Goal: Information Seeking & Learning: Learn about a topic

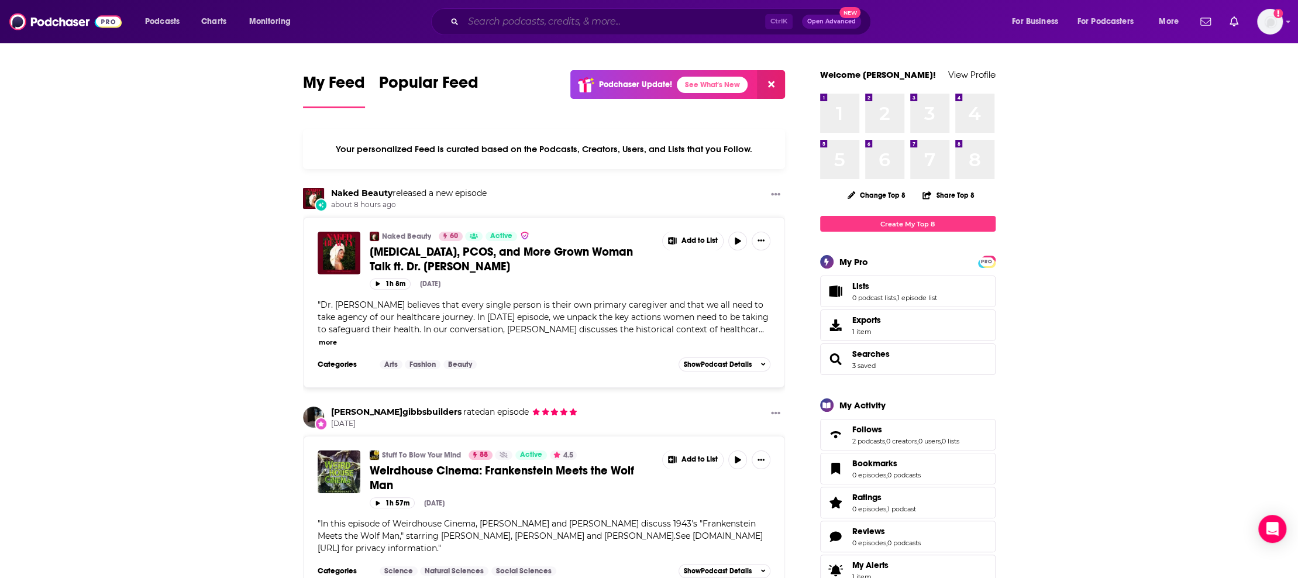
click at [519, 22] on input "Search podcasts, credits, & more..." at bounding box center [614, 21] width 302 height 19
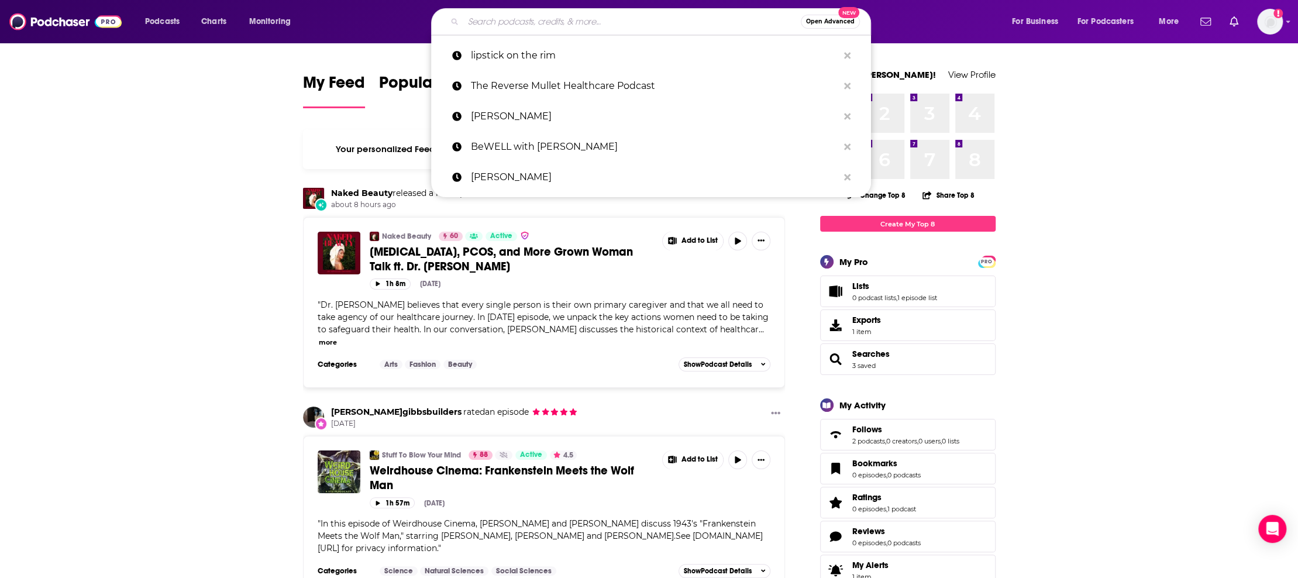
click at [519, 22] on input "Search podcasts, credits, & more..." at bounding box center [631, 21] width 337 height 19
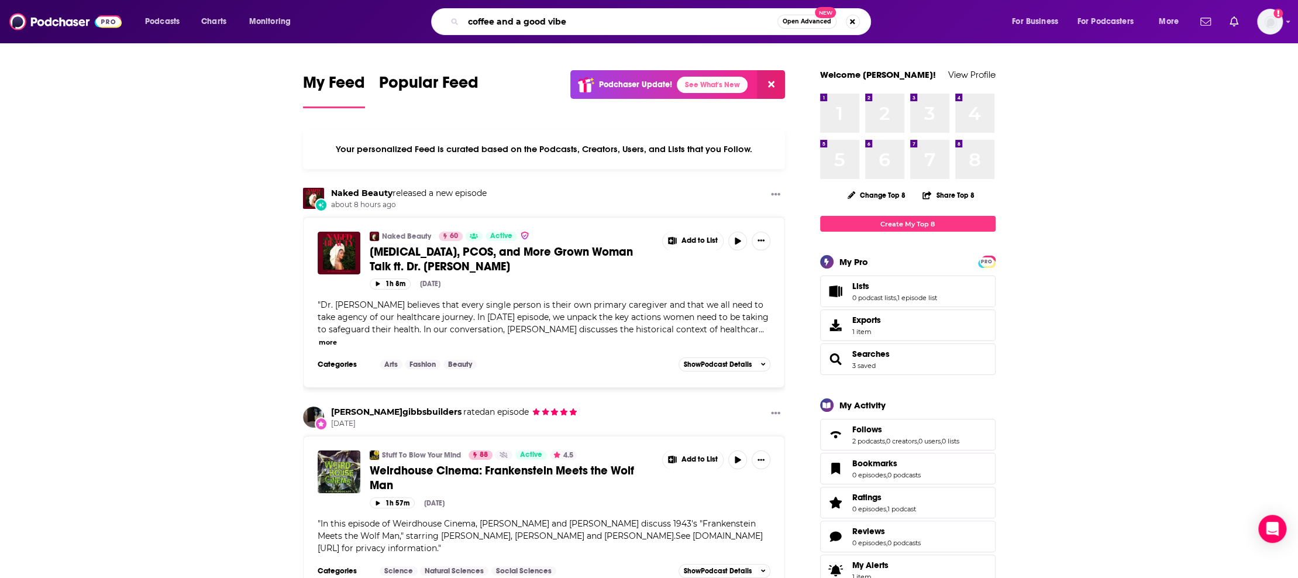
type input "coffee and a good vibe"
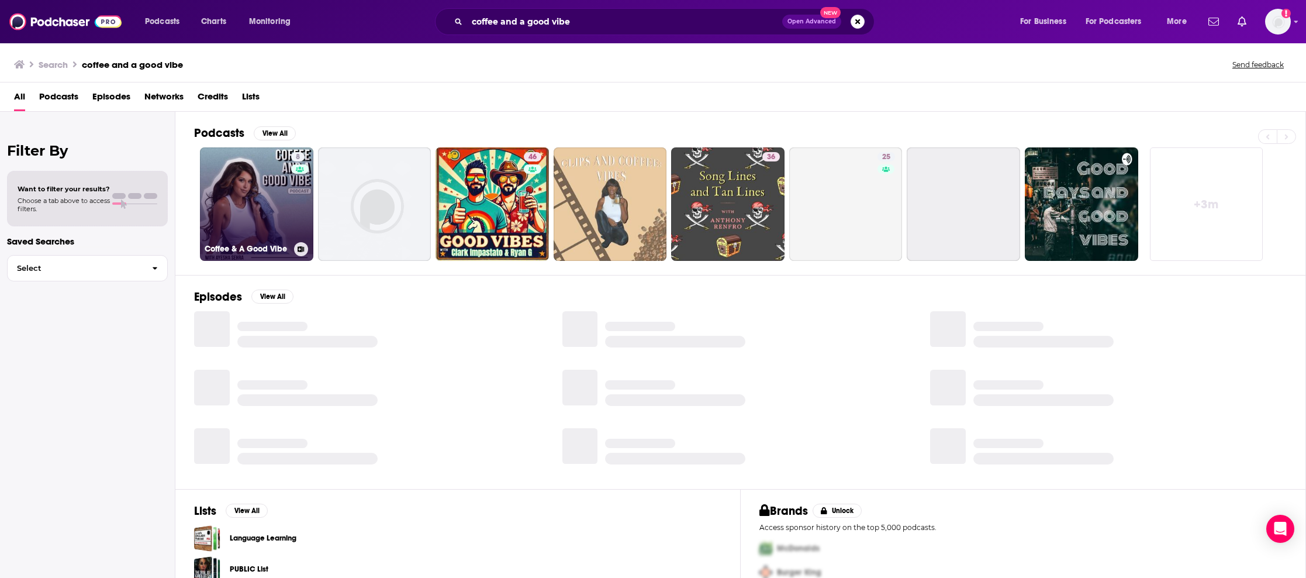
click at [240, 196] on link "8 Coffee & A Good Vibe" at bounding box center [256, 203] width 113 height 113
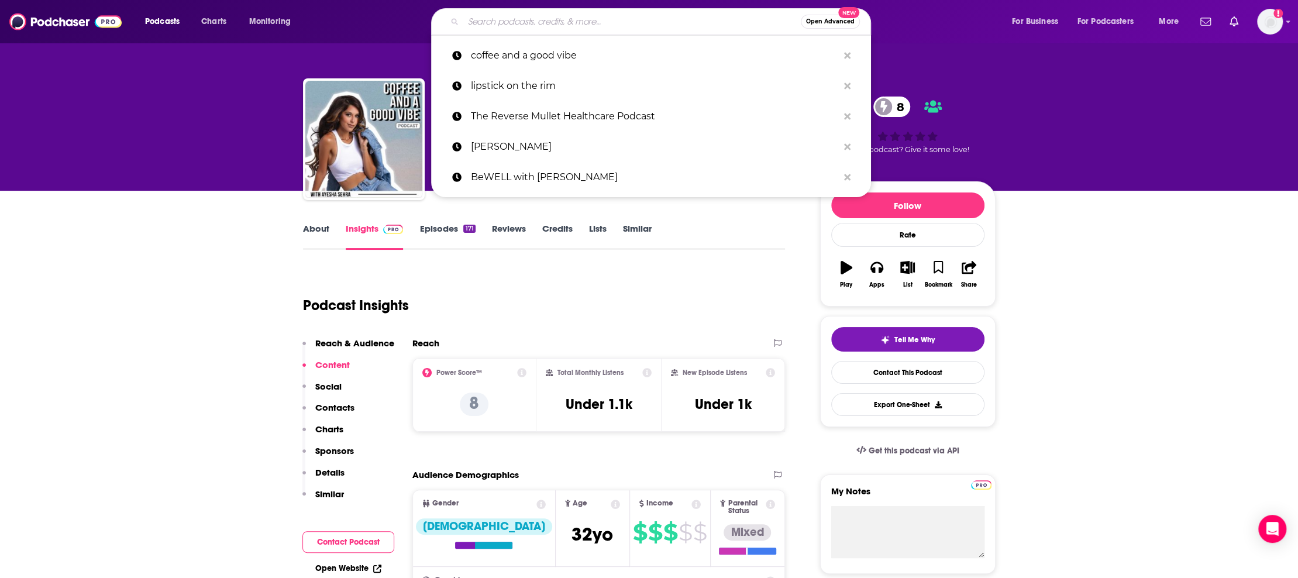
click at [548, 19] on input "Search podcasts, credits, & more..." at bounding box center [631, 21] width 337 height 19
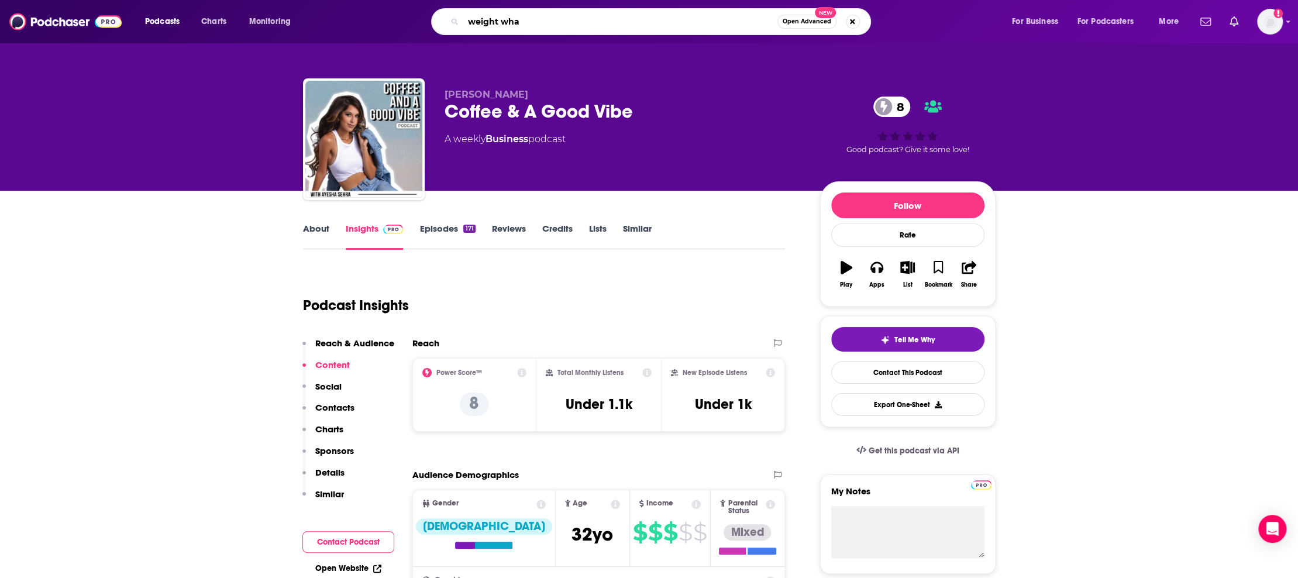
type input "weight what"
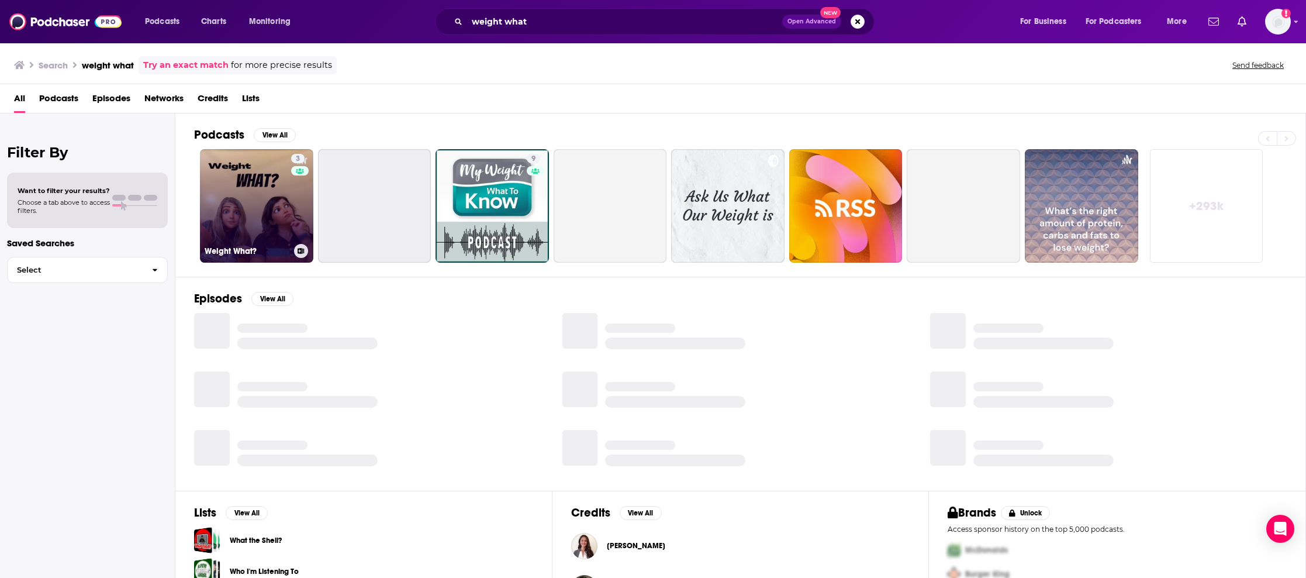
click at [274, 193] on link "3 Weight What?" at bounding box center [256, 205] width 113 height 113
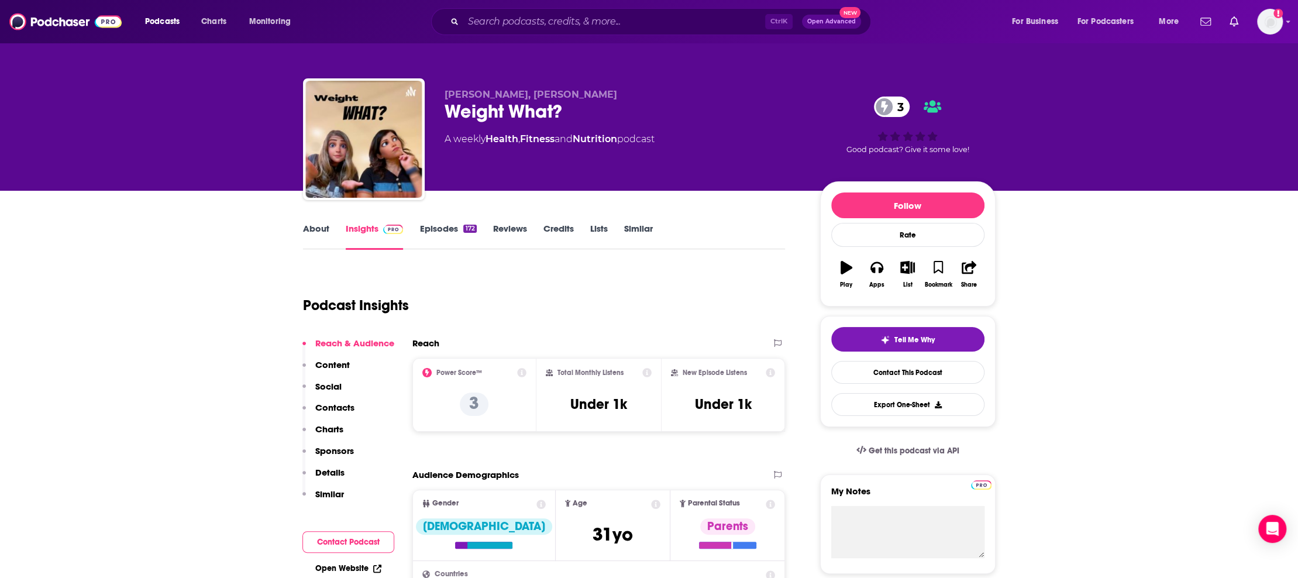
click at [426, 233] on link "Episodes 172" at bounding box center [447, 236] width 57 height 27
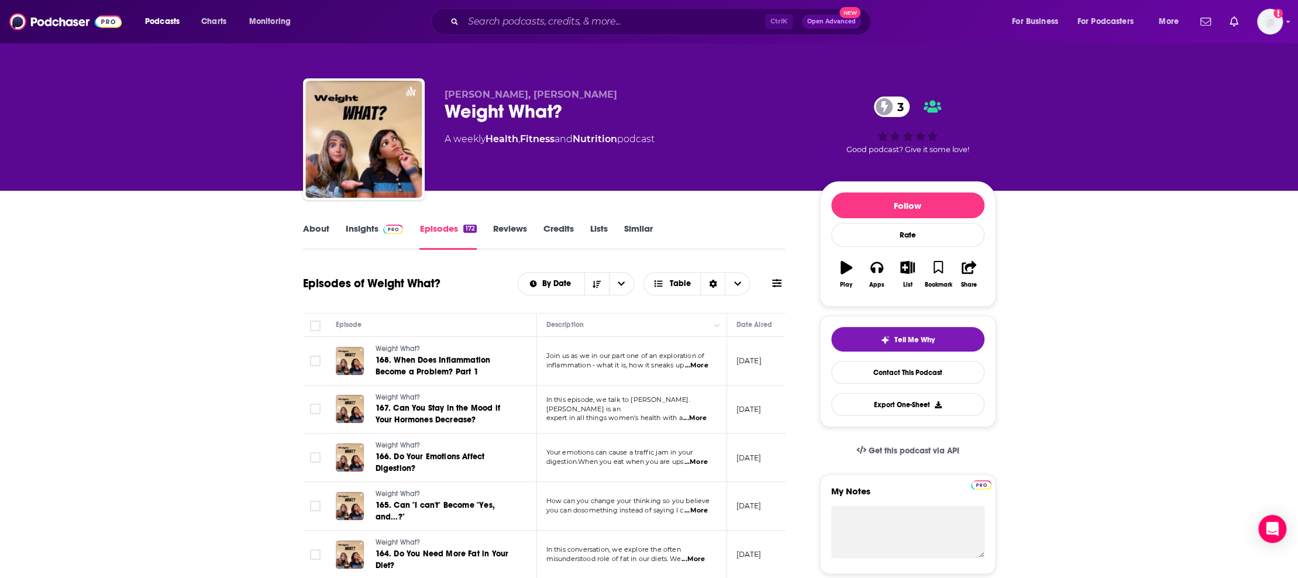
click at [324, 232] on link "About" at bounding box center [316, 236] width 26 height 27
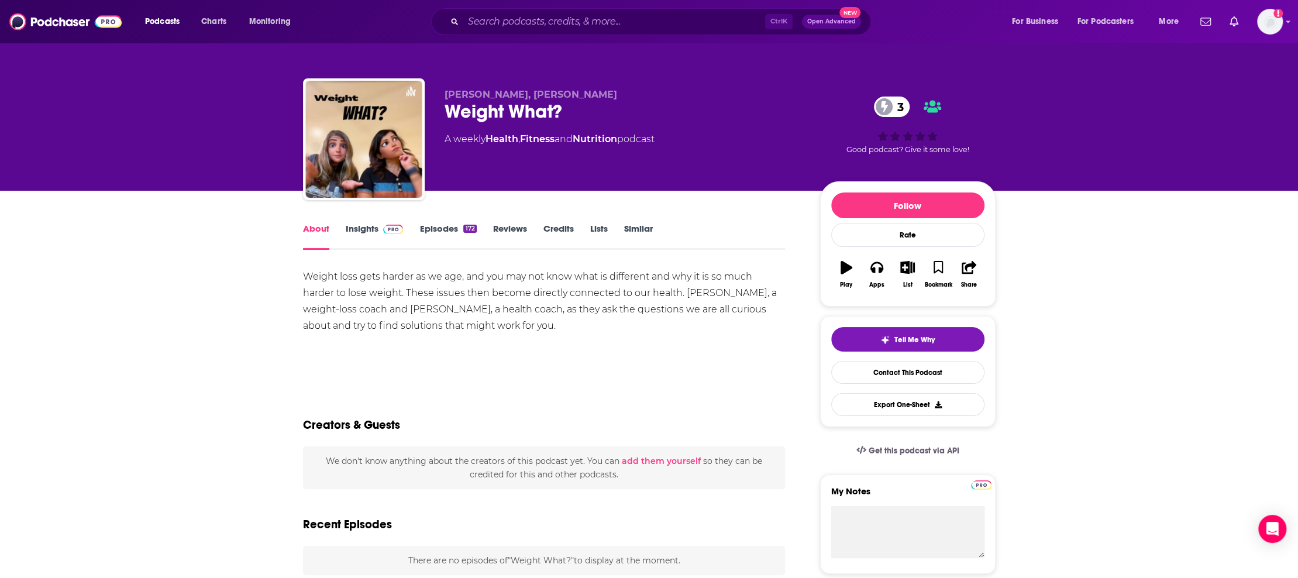
click at [360, 229] on link "Insights" at bounding box center [375, 236] width 58 height 27
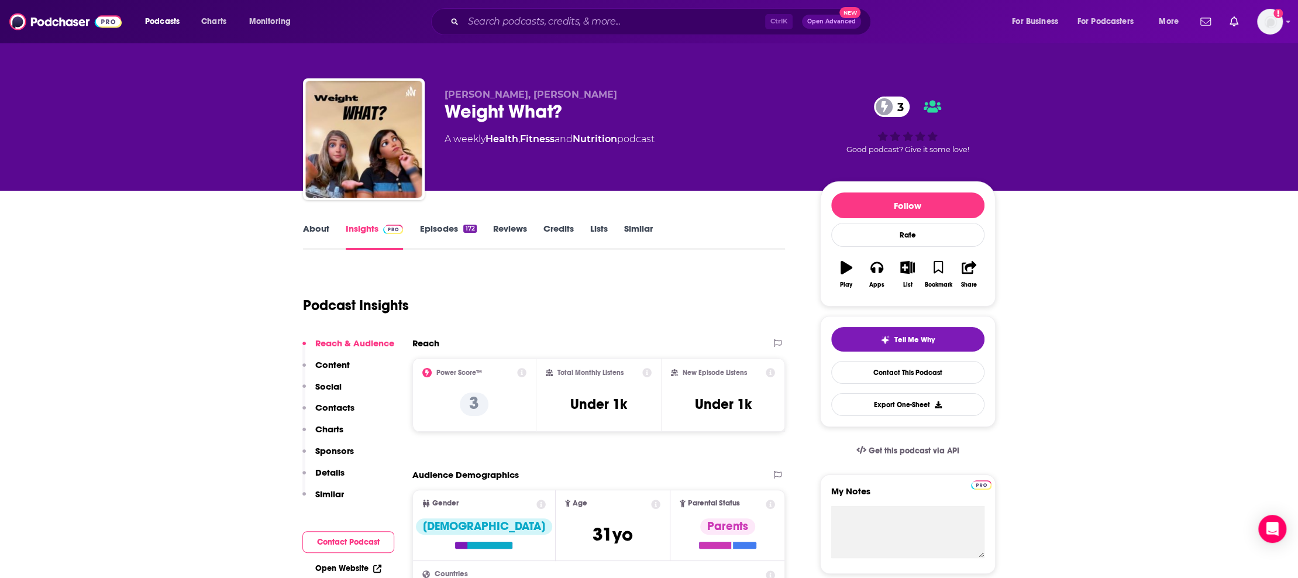
click at [647, 372] on icon at bounding box center [646, 372] width 9 height 9
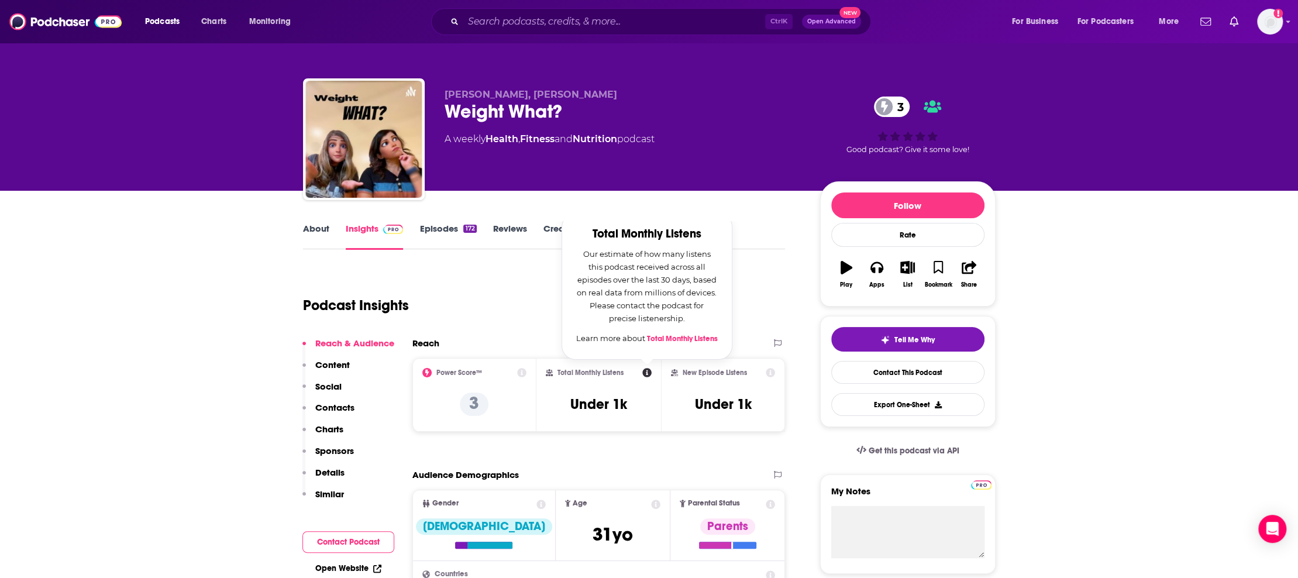
click at [529, 322] on div "Podcast Insights" at bounding box center [539, 298] width 473 height 60
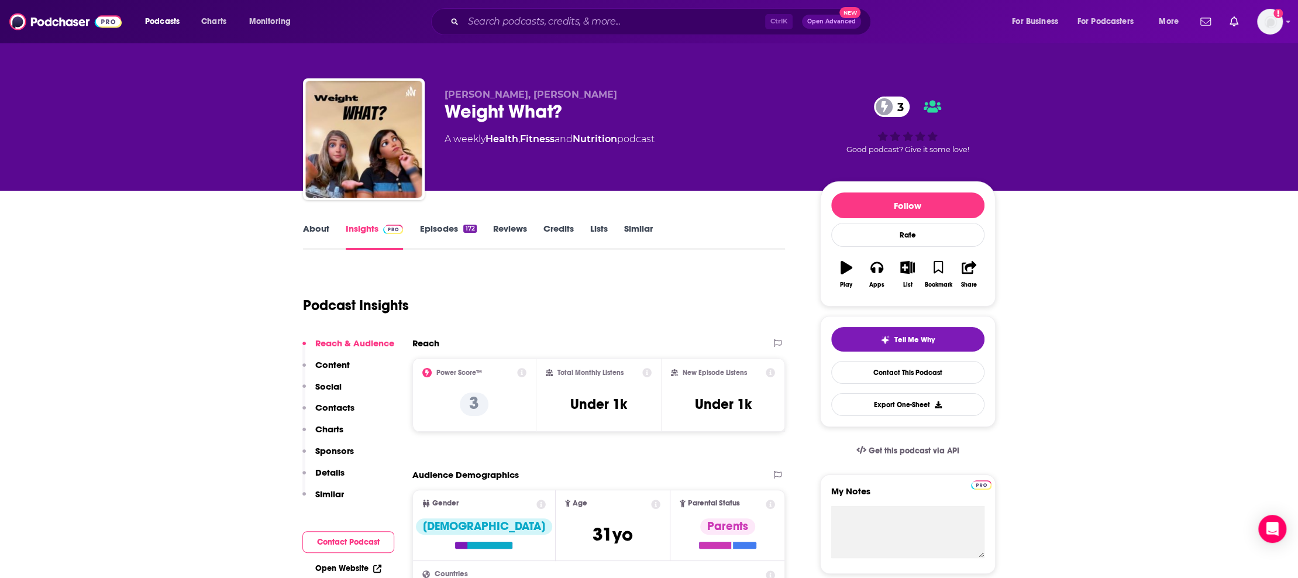
click at [432, 231] on link "Episodes 172" at bounding box center [447, 236] width 57 height 27
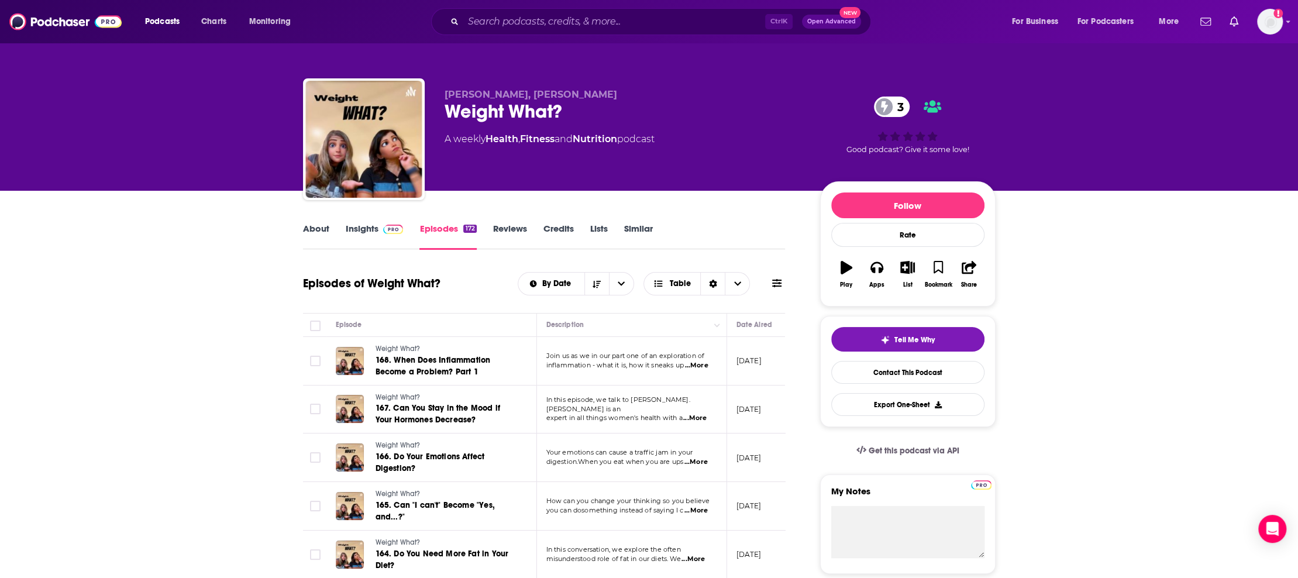
click at [312, 223] on link "About" at bounding box center [316, 236] width 26 height 27
